Goal: Task Accomplishment & Management: Complete application form

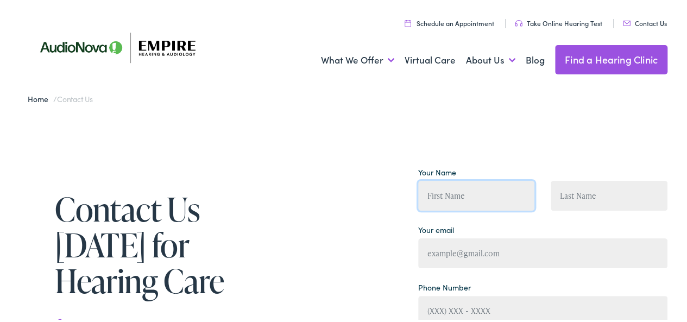
click at [471, 184] on input "Contact form" at bounding box center [476, 194] width 117 height 30
type input "[PERSON_NAME]"
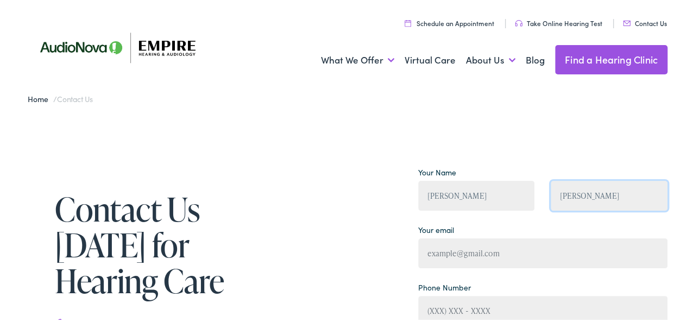
type input "[EMAIL_ADDRESS][DOMAIN_NAME]"
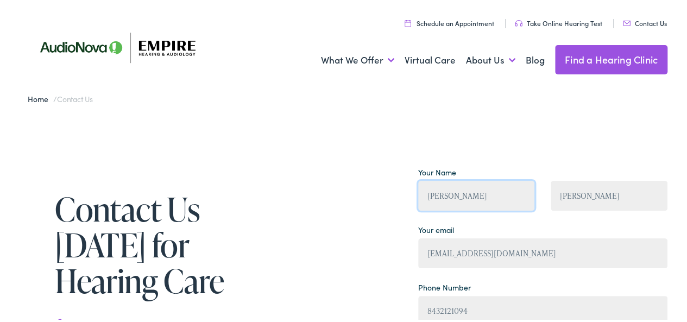
type input "[PHONE_NUMBER]"
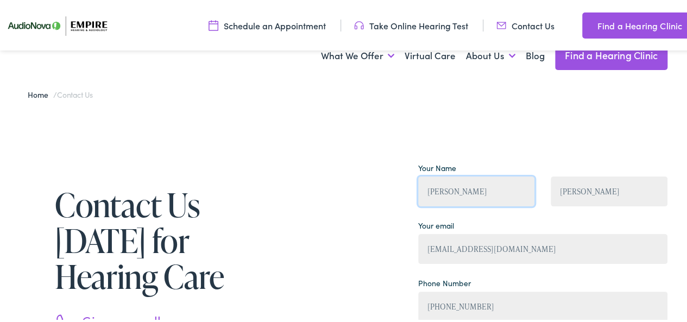
scroll to position [217, 0]
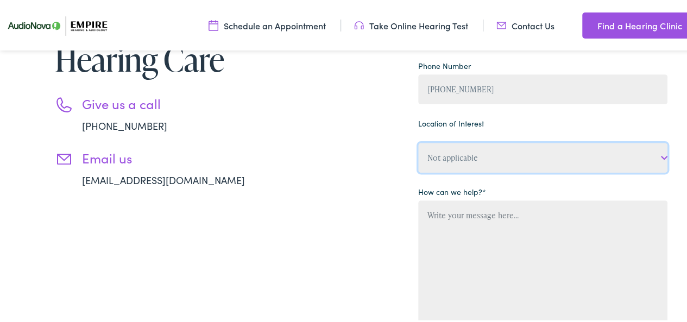
drag, startPoint x: 449, startPoint y: 161, endPoint x: 460, endPoint y: 184, distance: 25.3
click at [449, 164] on select "Not applicable Empire Hearing & [MEDICAL_DATA], [GEOGRAPHIC_DATA] Empire Hearin…" at bounding box center [542, 156] width 249 height 30
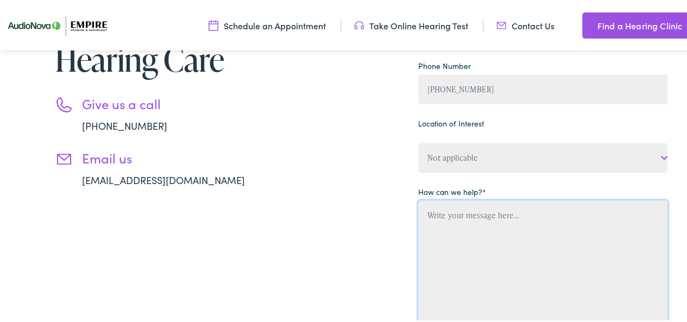
click at [465, 204] on textarea "Contact form" at bounding box center [542, 265] width 249 height 133
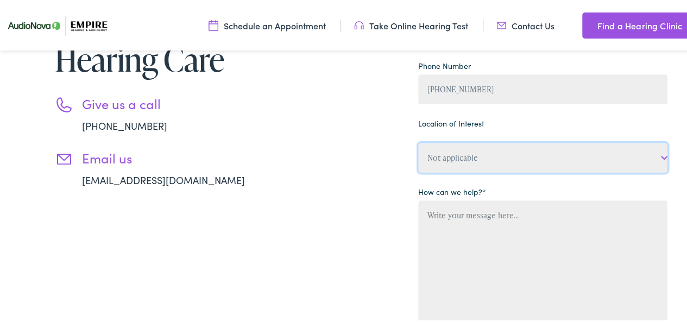
drag, startPoint x: 456, startPoint y: 166, endPoint x: 455, endPoint y: 146, distance: 20.1
click at [455, 157] on select "Not applicable Empire Hearing & [MEDICAL_DATA], [GEOGRAPHIC_DATA] Empire Hearin…" at bounding box center [542, 156] width 249 height 30
select select "Empire Hearing & [MEDICAL_DATA], [GEOGRAPHIC_DATA]"
click at [418, 142] on select "Not applicable Empire Hearing & [MEDICAL_DATA], [GEOGRAPHIC_DATA] Empire Hearin…" at bounding box center [542, 156] width 249 height 30
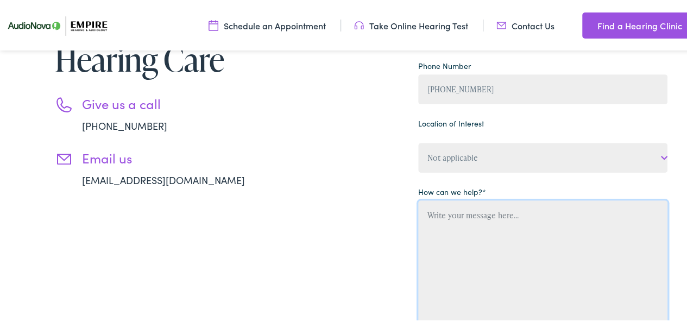
drag, startPoint x: 466, startPoint y: 256, endPoint x: 424, endPoint y: 190, distance: 78.4
click at [466, 256] on textarea "Contact form" at bounding box center [542, 265] width 249 height 133
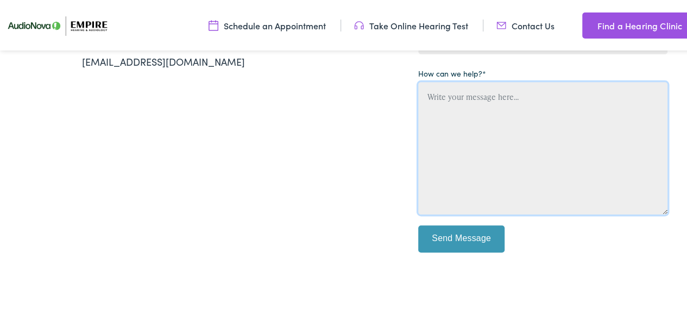
scroll to position [380, 0]
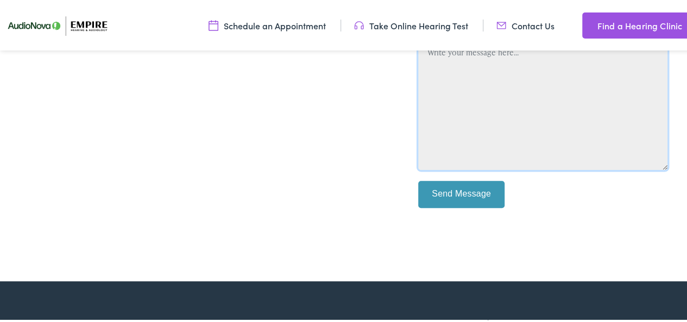
paste textarea "Loremi DOL si ame consect adipiscin elitsed (doei’te inci ut lab etdo!) Magn al…"
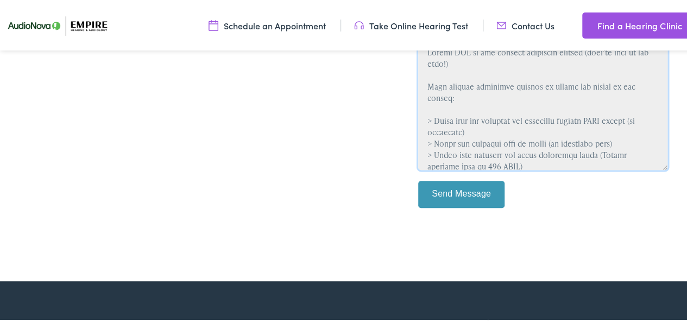
scroll to position [321, 0]
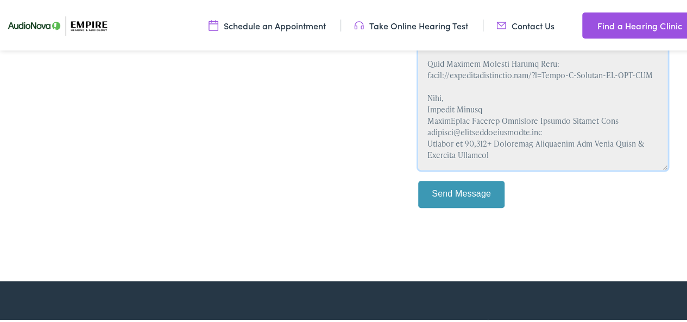
type textarea "Loremi DOL si ame consect adipiscin elitsed (doei’te inci ut lab etdo!) Magn al…"
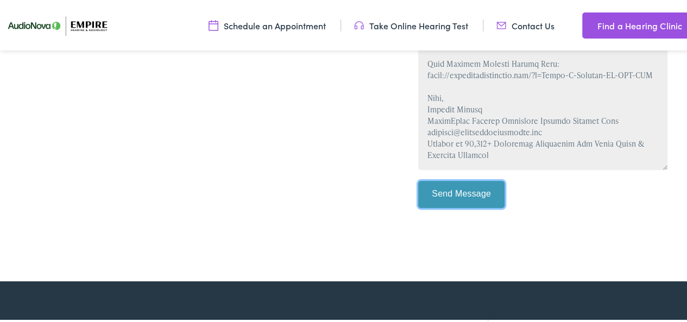
click at [428, 195] on input "Send Message" at bounding box center [461, 192] width 87 height 27
